Goal: Communication & Community: Answer question/provide support

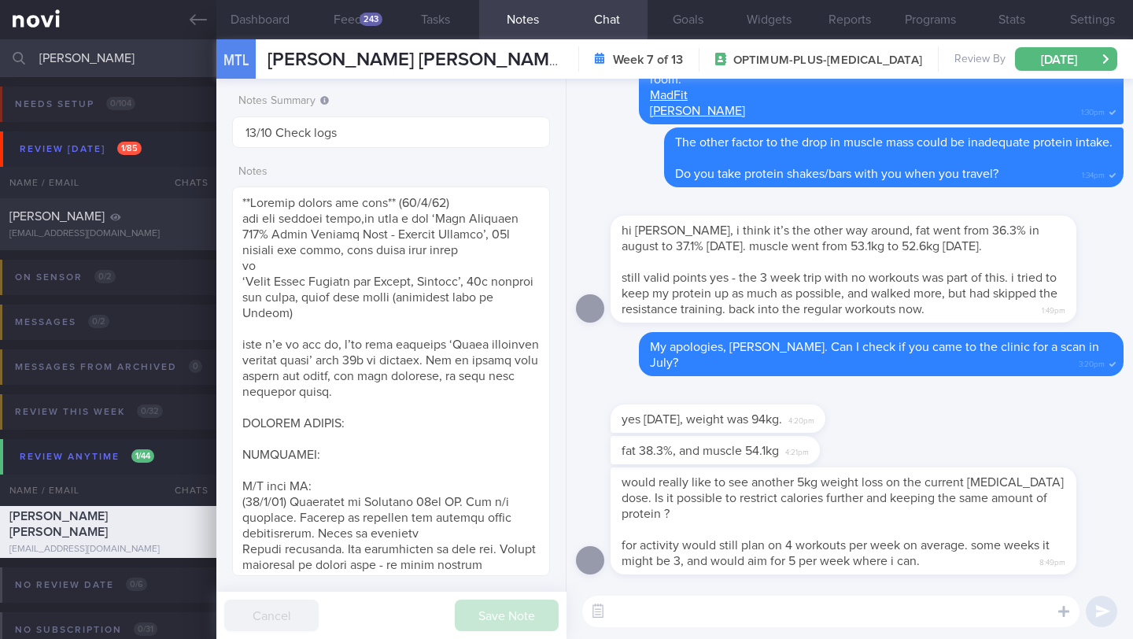
select select "9"
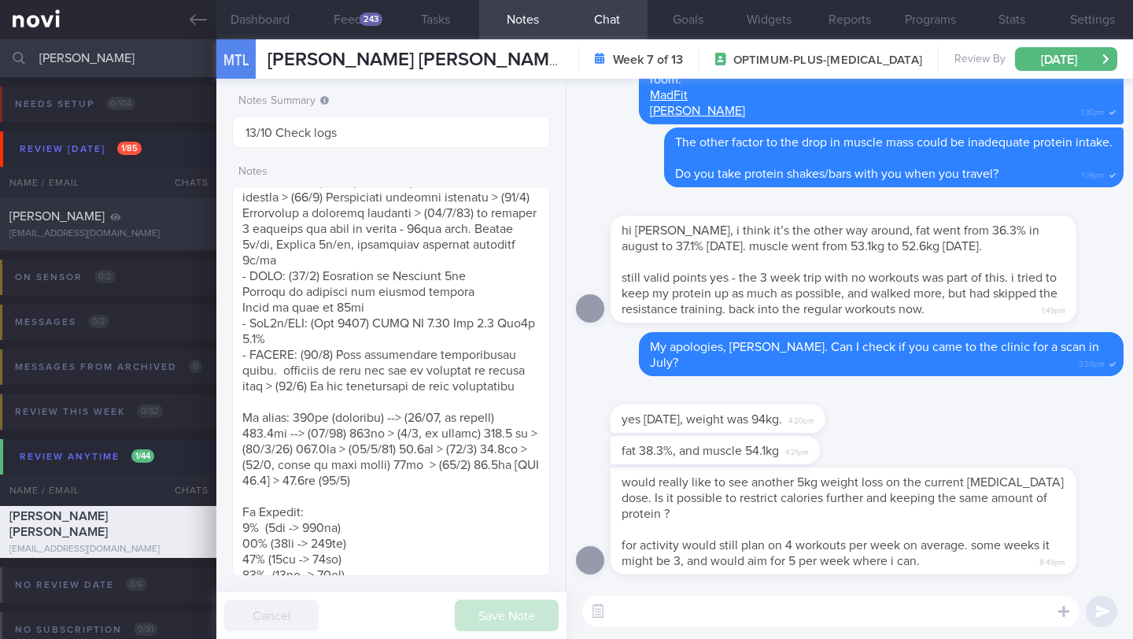
click at [668, 605] on textarea at bounding box center [830, 611] width 497 height 31
type textarea "H"
type textarea "S"
drag, startPoint x: 647, startPoint y: 610, endPoint x: 943, endPoint y: 612, distance: 296.0
click at [943, 612] on textarea "Got it. I checked with the person who did your measuremen" at bounding box center [830, 611] width 497 height 31
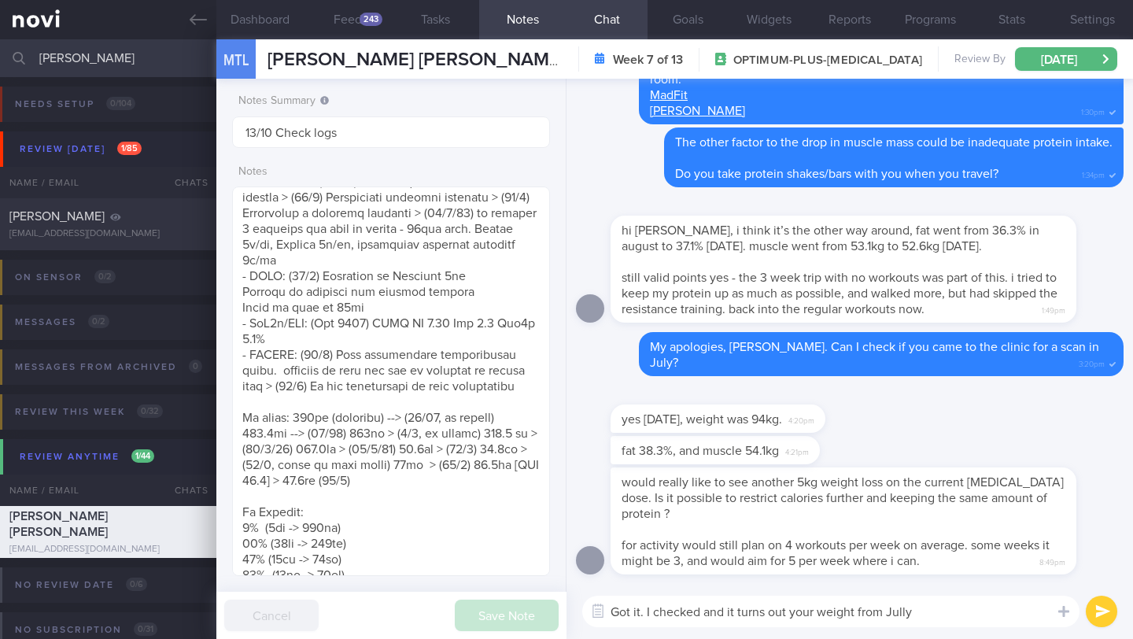
drag, startPoint x: 652, startPoint y: 611, endPoint x: 918, endPoint y: 638, distance: 267.4
click at [918, 638] on div "Got it. I checked and it turns out your weight from Jully Got it. I checked and…" at bounding box center [850, 611] width 567 height 55
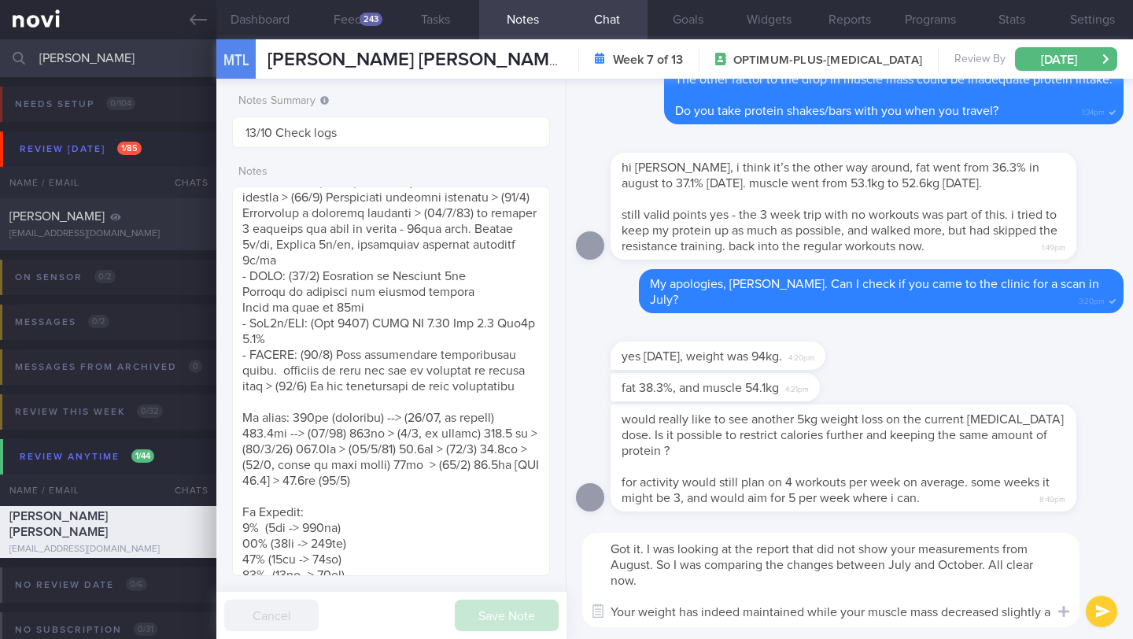
scroll to position [0, 0]
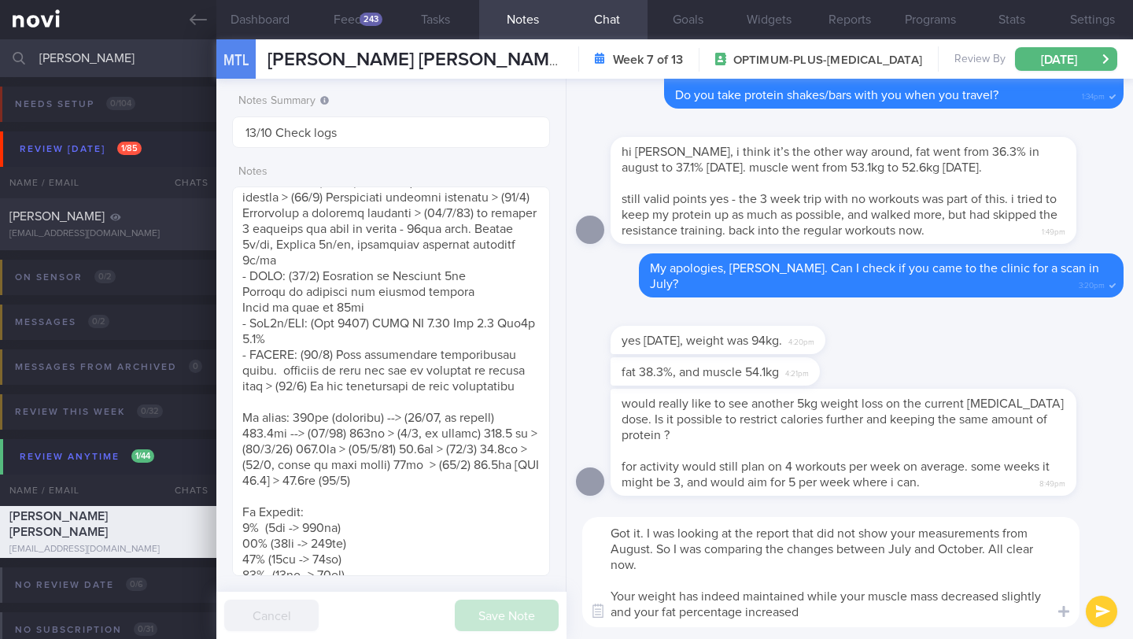
drag, startPoint x: 1001, startPoint y: 598, endPoint x: 1041, endPoint y: 598, distance: 40.1
click at [1041, 598] on textarea "Got it. I was looking at the report that did not show your measurements from Au…" at bounding box center [830, 572] width 497 height 110
click at [613, 599] on textarea "Got it. I was looking at the report that did not show your measurements from Au…" at bounding box center [830, 572] width 497 height 110
type textarea "Got it. I was looking at the report that did not show your measurements from Au…"
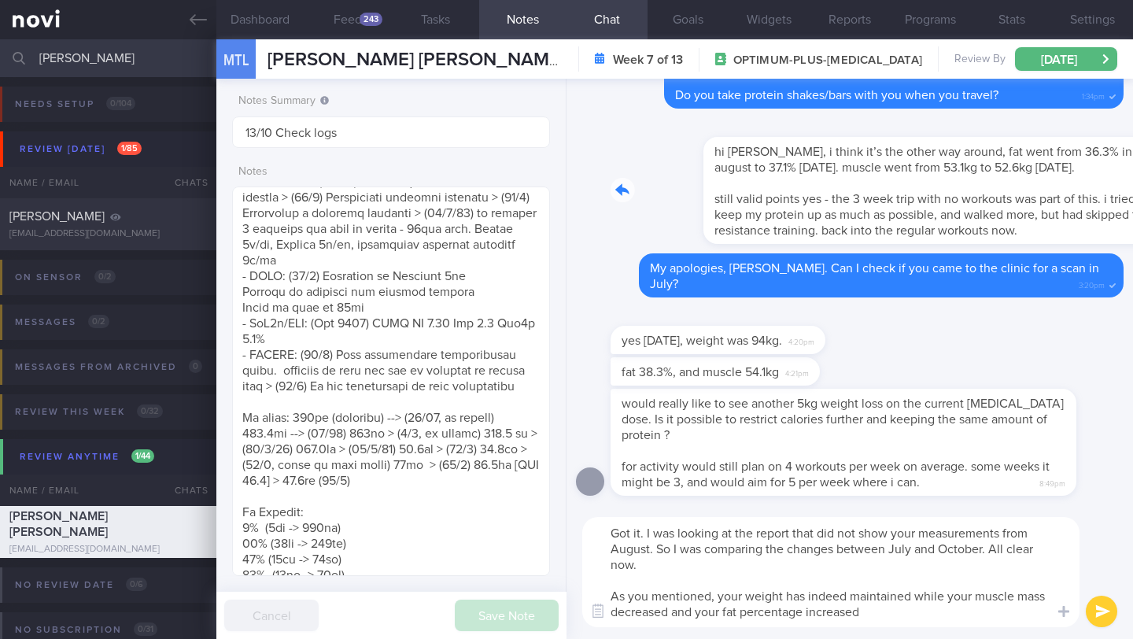
drag, startPoint x: 613, startPoint y: 194, endPoint x: 887, endPoint y: 203, distance: 274.1
click at [887, 203] on div "hi [PERSON_NAME], i think it’s the other way around, fat went from 36.3% in aug…" at bounding box center [867, 181] width 513 height 126
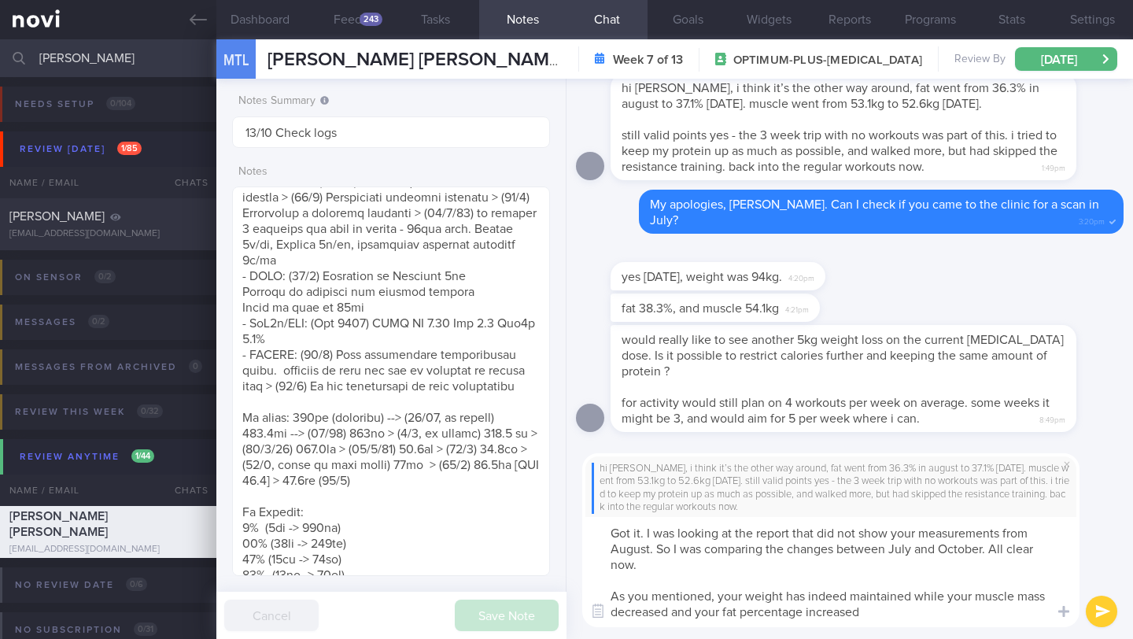
click at [1105, 616] on button "submit" at bounding box center [1101, 611] width 31 height 31
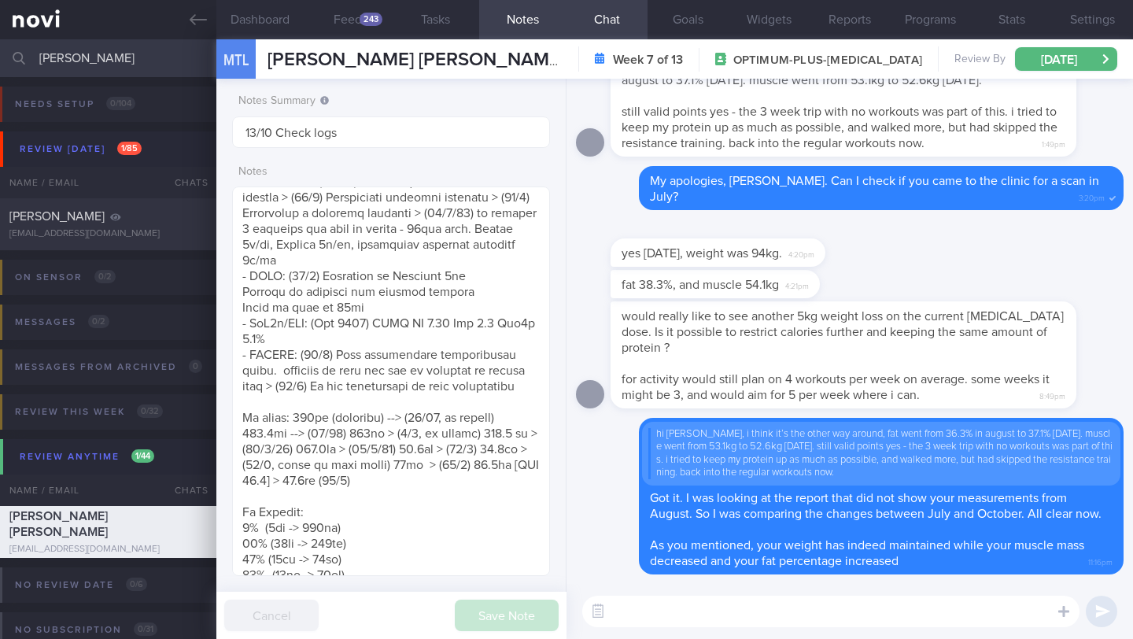
click at [623, 317] on span "would really like to see another 5kg weight loss on the current [MEDICAL_DATA] …" at bounding box center [843, 332] width 442 height 44
click at [351, 28] on button "Feed 243" at bounding box center [347, 19] width 87 height 39
click at [370, 12] on button "Feed 243" at bounding box center [347, 19] width 87 height 39
click at [364, 21] on div "243" at bounding box center [371, 19] width 23 height 13
click at [256, 20] on button "Dashboard" at bounding box center [259, 19] width 87 height 39
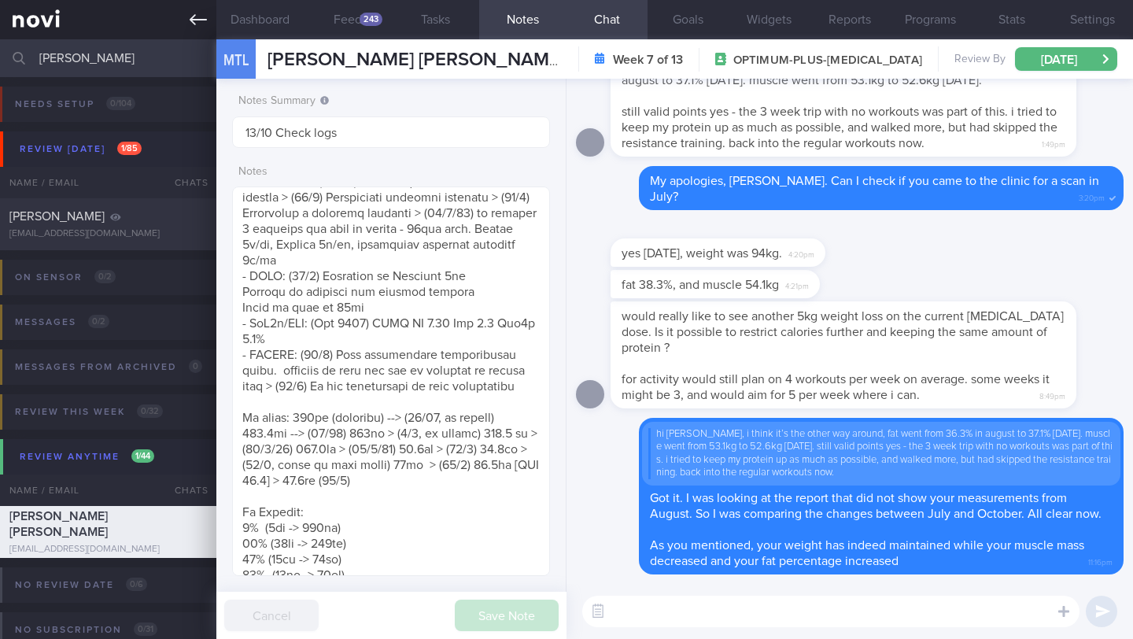
click at [334, 61] on span "[PERSON_NAME] [PERSON_NAME]" at bounding box center [417, 59] width 298 height 19
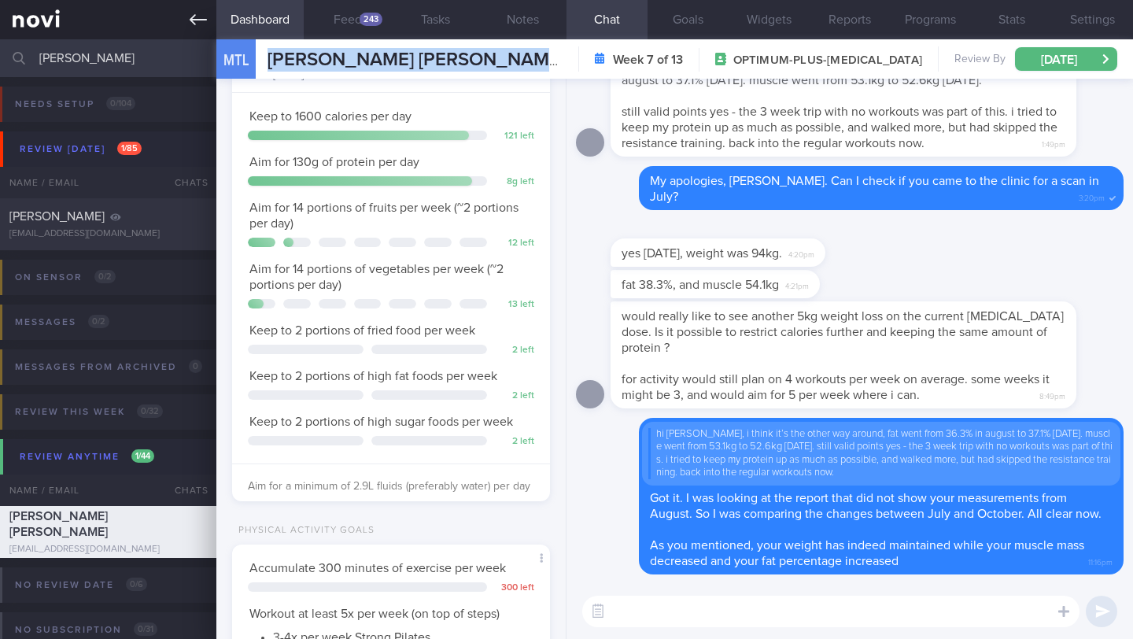
scroll to position [161, 278]
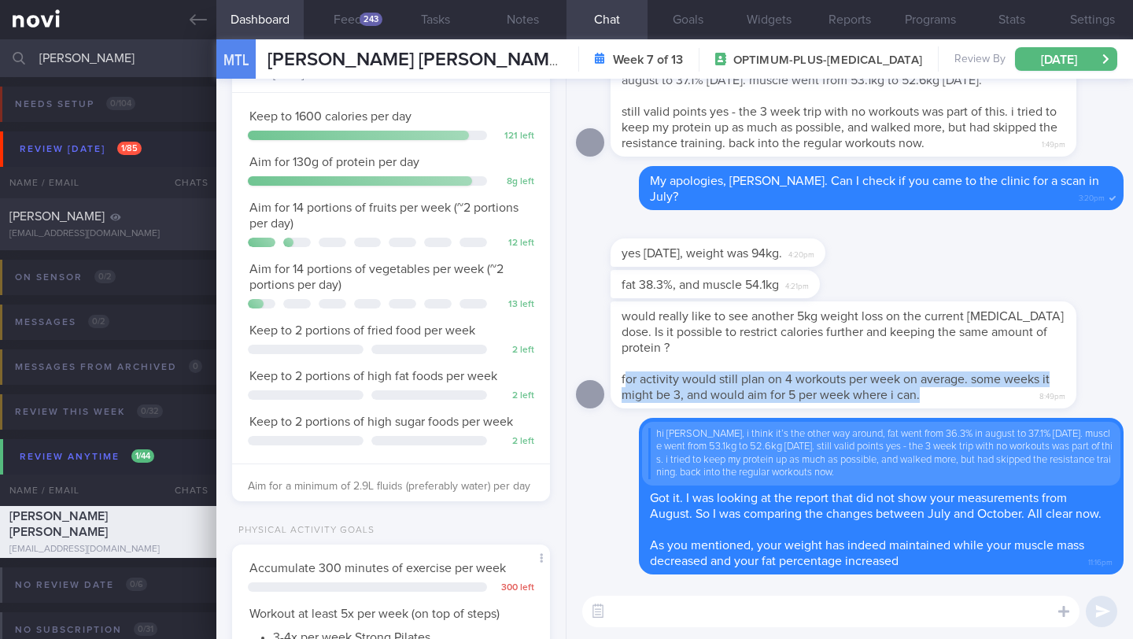
drag, startPoint x: 623, startPoint y: 366, endPoint x: 934, endPoint y: 379, distance: 311.2
click at [934, 379] on div "would really like to see another 5kg weight loss on the current [MEDICAL_DATA] …" at bounding box center [844, 354] width 466 height 107
copy span "or activity would still plan on 4 workouts per week on average. some weeks it m…"
